Goal: Task Accomplishment & Management: Manage account settings

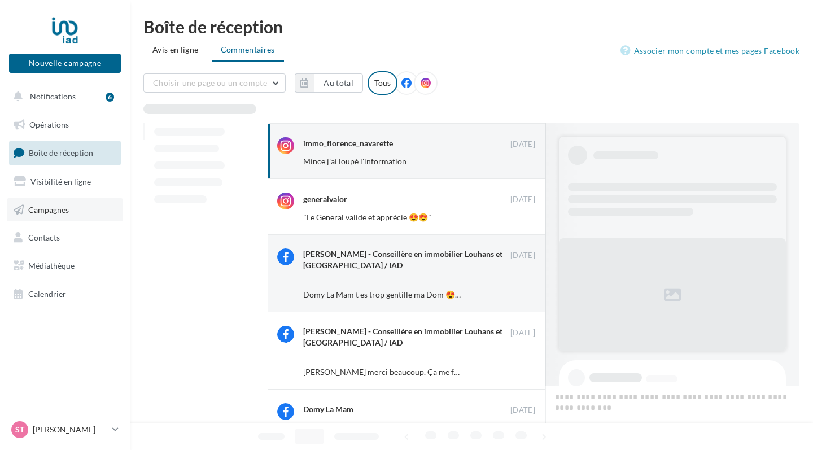
click at [59, 212] on span "Campagnes" at bounding box center [48, 209] width 41 height 10
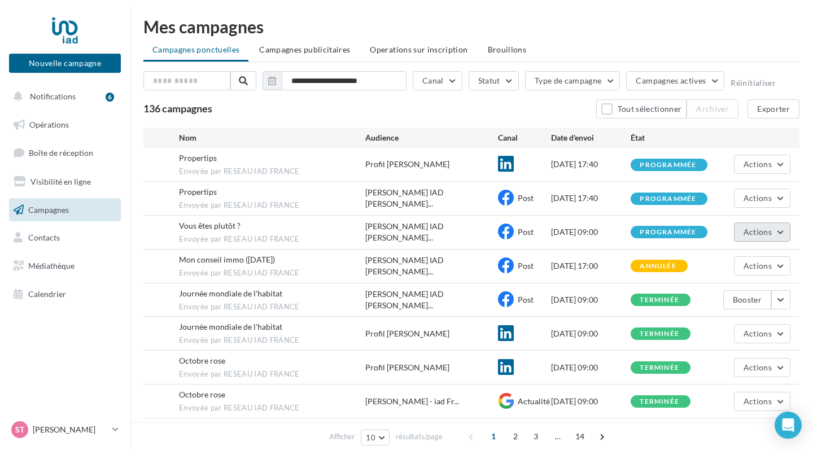
click at [786, 231] on button "Actions" at bounding box center [762, 232] width 56 height 19
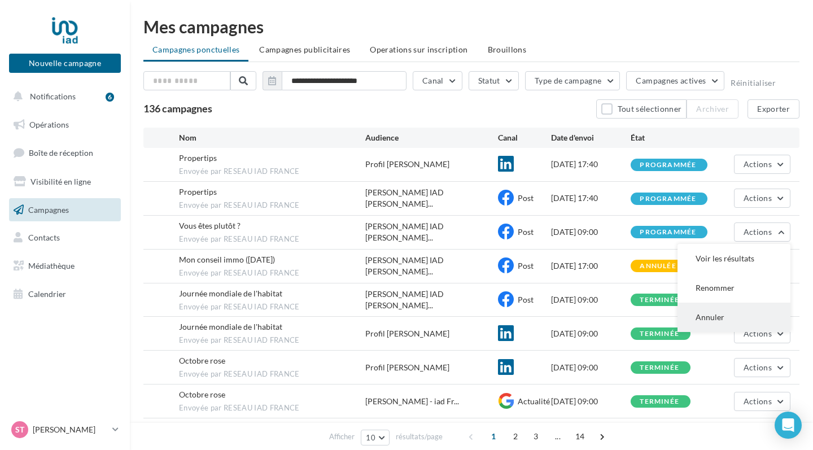
click at [718, 313] on button "Annuler" at bounding box center [734, 317] width 113 height 29
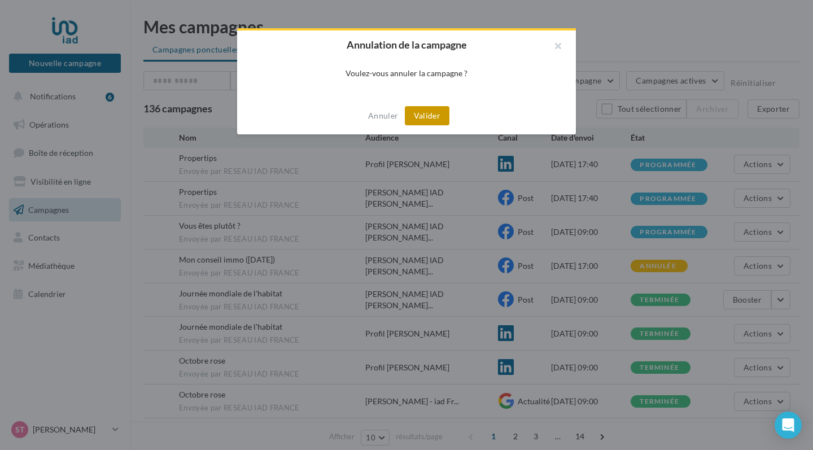
click at [425, 115] on button "Valider" at bounding box center [427, 115] width 45 height 19
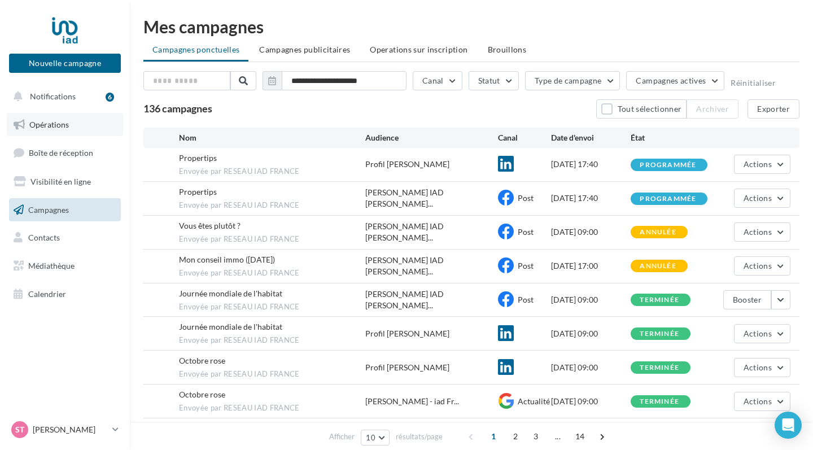
click at [56, 126] on span "Opérations" at bounding box center [49, 125] width 40 height 10
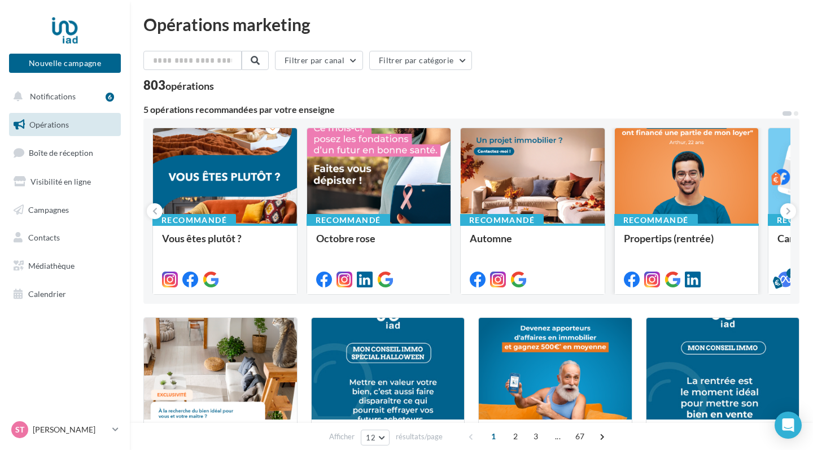
scroll to position [2, 0]
click at [788, 205] on button at bounding box center [789, 211] width 16 height 16
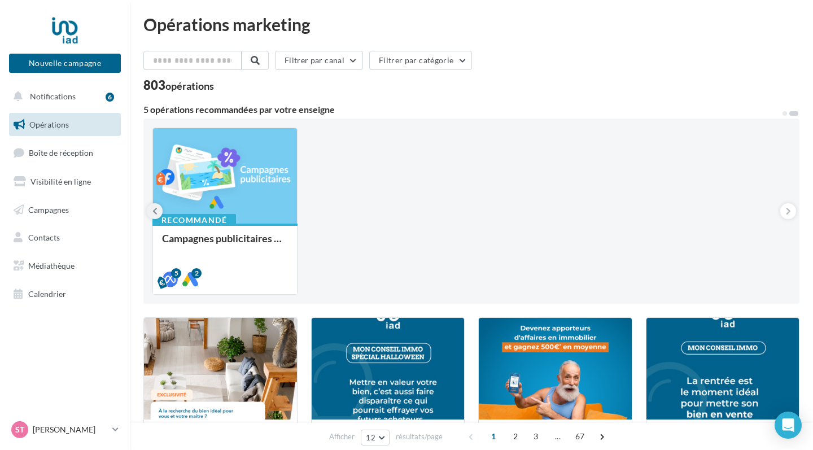
click at [160, 210] on button at bounding box center [155, 211] width 16 height 16
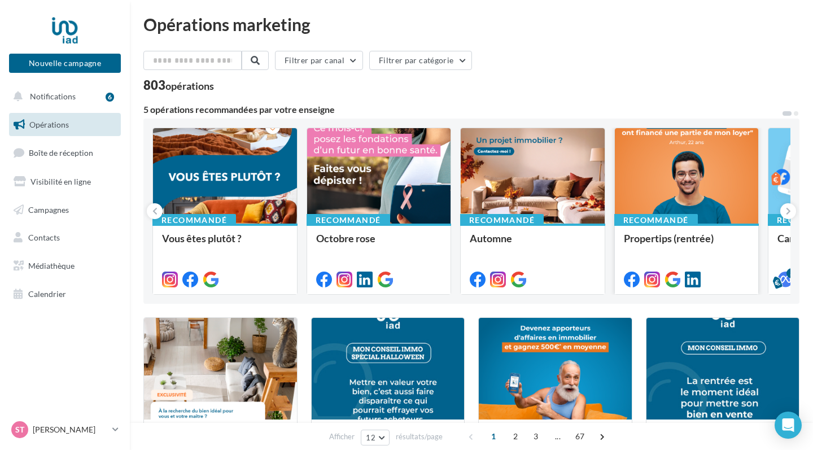
click at [673, 183] on div at bounding box center [687, 176] width 144 height 97
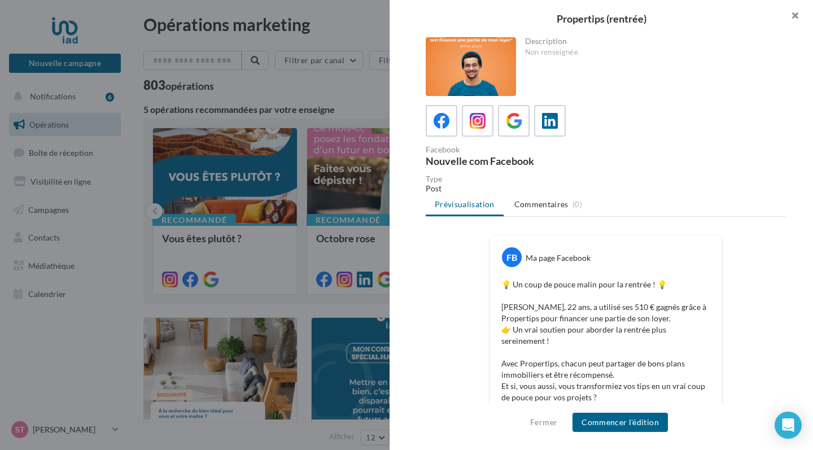
click at [794, 18] on button "button" at bounding box center [790, 17] width 45 height 34
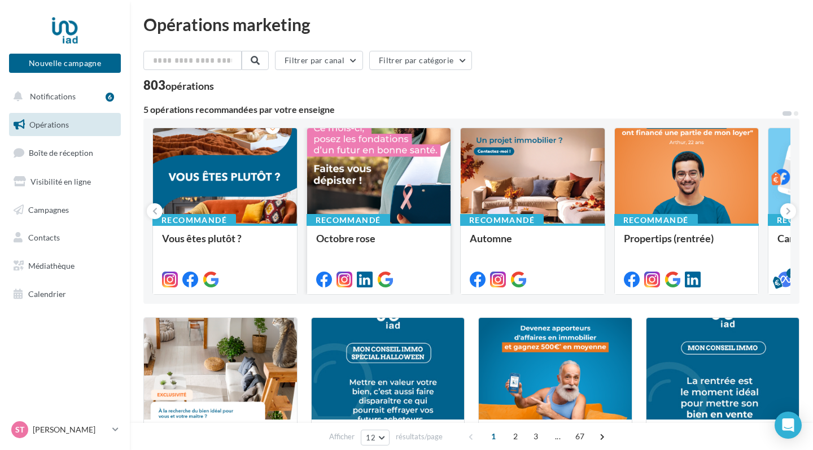
scroll to position [25, 0]
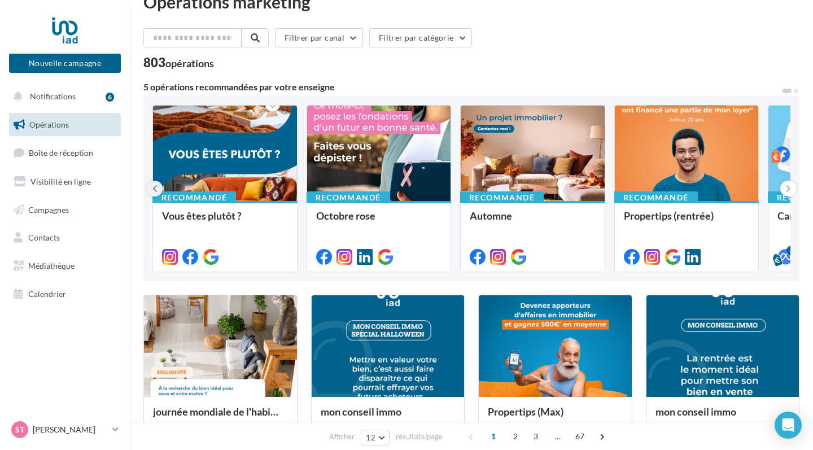
click at [156, 185] on icon at bounding box center [154, 188] width 5 height 11
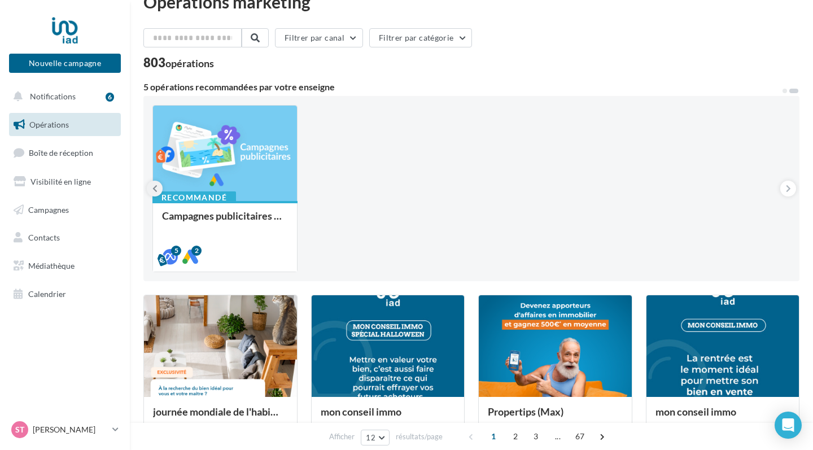
click at [156, 185] on icon at bounding box center [154, 188] width 5 height 11
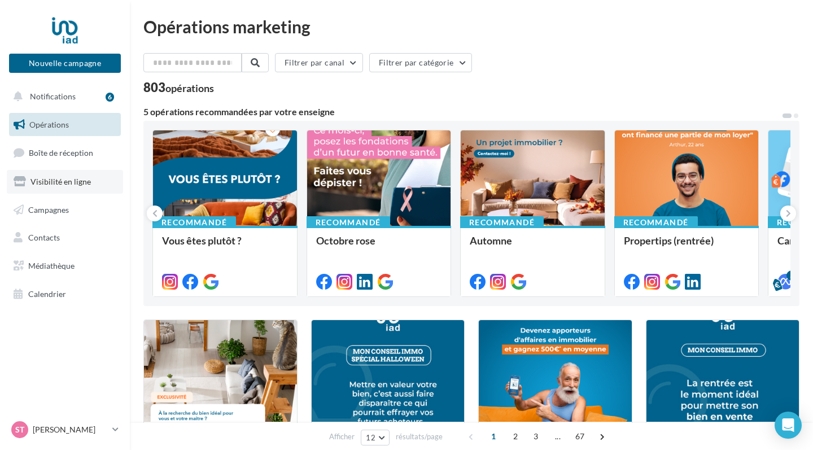
scroll to position [0, 0]
click at [54, 202] on link "Campagnes" at bounding box center [65, 210] width 116 height 24
